Goal: Check status: Check status

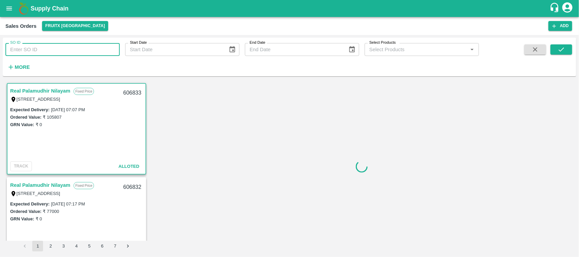
click at [64, 55] on input "SO ID" at bounding box center [62, 49] width 114 height 13
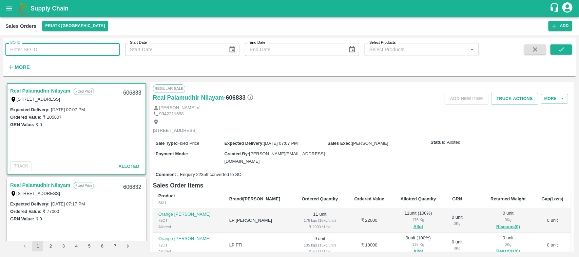
paste input "Seems like 2 credit notes with same amount, now the finance team need to keep o…"
type input "S"
type input "606170"
click at [557, 48] on icon "submit" at bounding box center [560, 49] width 7 height 7
